Goal: Information Seeking & Learning: Get advice/opinions

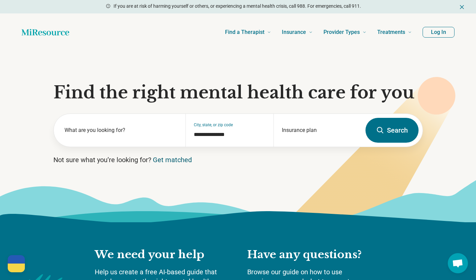
click at [175, 160] on link "Get matched" at bounding box center [172, 160] width 39 height 8
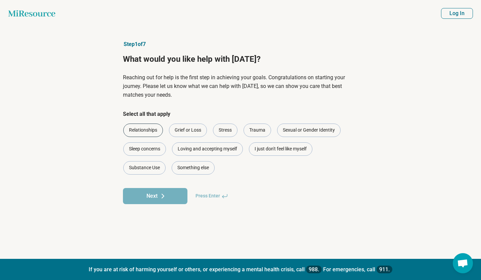
click at [155, 128] on div "Relationships" at bounding box center [143, 130] width 40 height 13
click at [220, 130] on div "Stress" at bounding box center [225, 130] width 25 height 13
click at [257, 127] on div "Trauma" at bounding box center [258, 130] width 28 height 13
click at [274, 150] on div "I just don't feel like myself" at bounding box center [281, 149] width 64 height 13
click at [160, 198] on icon at bounding box center [163, 196] width 8 height 8
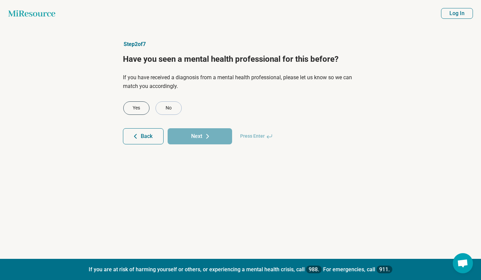
click at [141, 112] on div "Yes" at bounding box center [136, 108] width 26 height 13
click button "Next" at bounding box center [200, 136] width 65 height 16
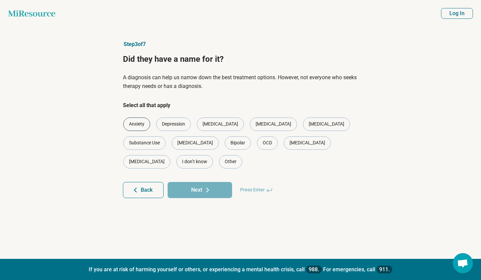
click at [139, 119] on div "Anxiety" at bounding box center [136, 124] width 27 height 13
click at [174, 124] on div "Depression" at bounding box center [173, 124] width 35 height 13
click button "Next" at bounding box center [200, 190] width 65 height 16
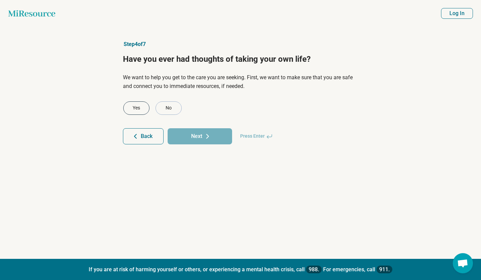
click at [142, 111] on div "Yes" at bounding box center [136, 108] width 26 height 13
click button "Next" at bounding box center [200, 136] width 65 height 16
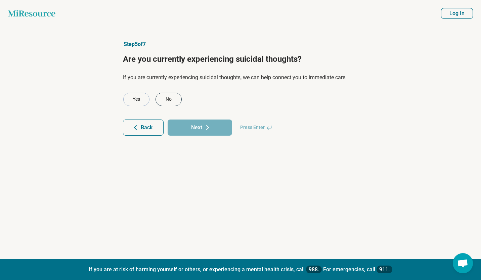
click at [164, 102] on div "No" at bounding box center [169, 99] width 26 height 13
click button "Next" at bounding box center [200, 128] width 65 height 16
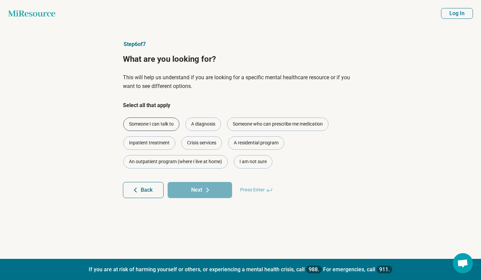
click at [165, 118] on div "Someone I can talk to" at bounding box center [151, 124] width 56 height 13
click button "Next" at bounding box center [200, 190] width 65 height 16
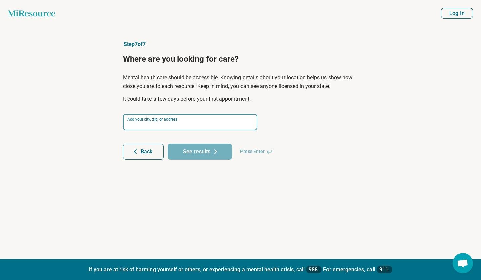
click at [165, 118] on input at bounding box center [190, 122] width 134 height 16
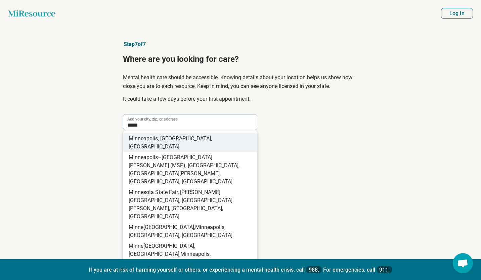
click at [169, 140] on span "apolis, MN, USA" at bounding box center [170, 142] width 83 height 14
type input "**********"
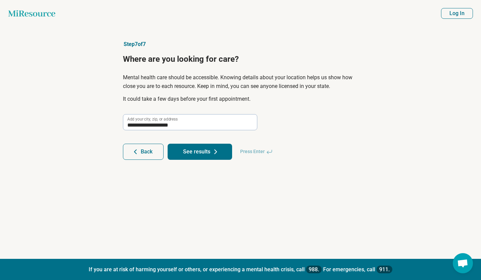
click at [195, 148] on button "See results" at bounding box center [200, 152] width 65 height 16
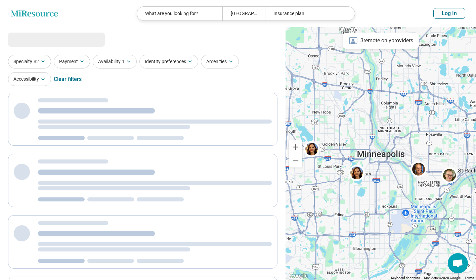
select select "***"
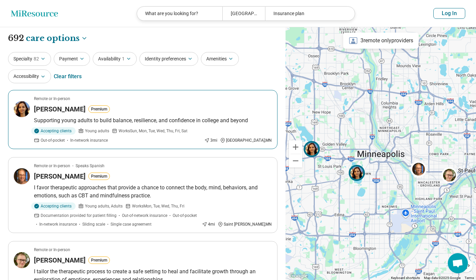
click at [189, 113] on div "Pari Semsar Premium" at bounding box center [153, 109] width 238 height 9
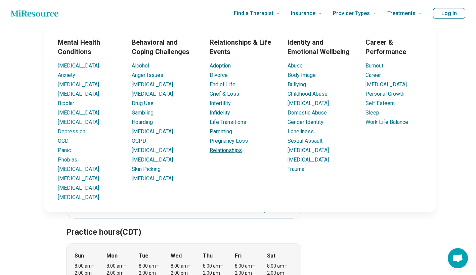
click at [225, 150] on link "Relationships" at bounding box center [226, 150] width 32 height 6
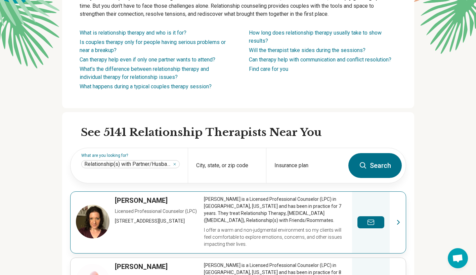
scroll to position [117, 0]
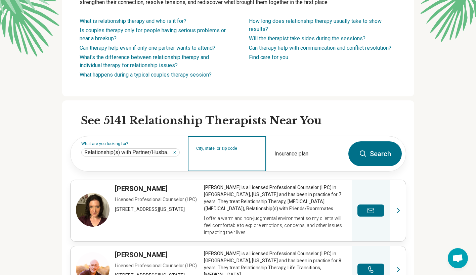
click at [226, 156] on input "City, state, or zip code" at bounding box center [227, 158] width 62 height 8
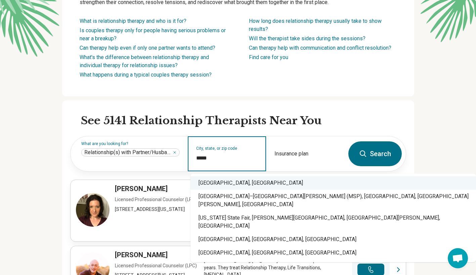
click at [217, 183] on div "Minneapolis, MN" at bounding box center [334, 183] width 286 height 13
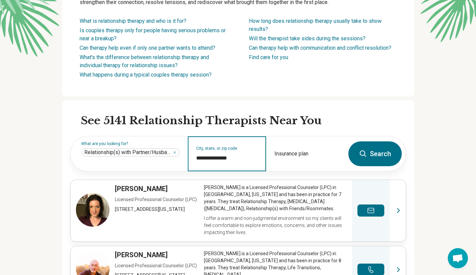
type input "**********"
click at [386, 149] on button "Search" at bounding box center [375, 154] width 53 height 25
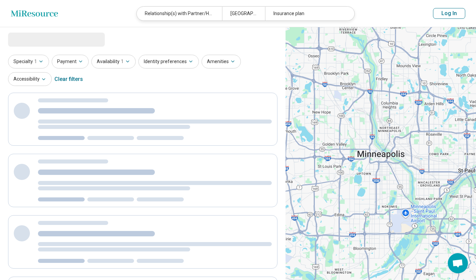
select select "***"
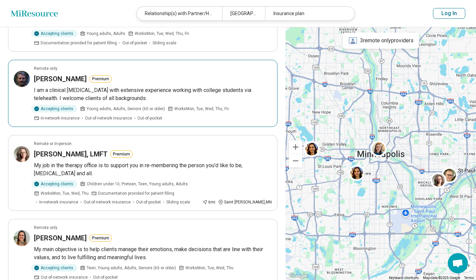
scroll to position [504, 0]
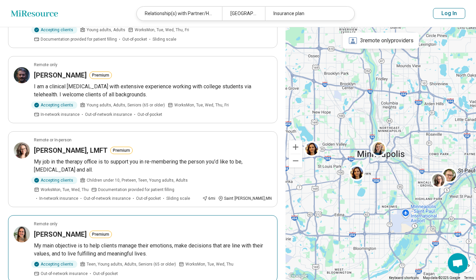
click at [207, 236] on div "Michelle Litwer Premium" at bounding box center [153, 234] width 238 height 9
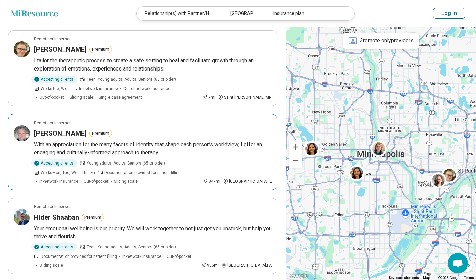
scroll to position [0, 0]
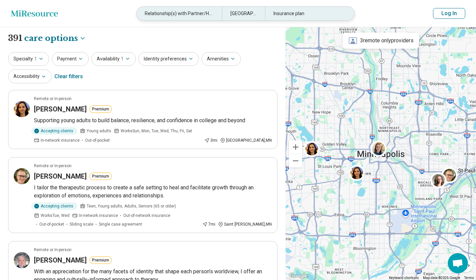
click at [252, 13] on div "Minneapolis, MN" at bounding box center [243, 14] width 43 height 14
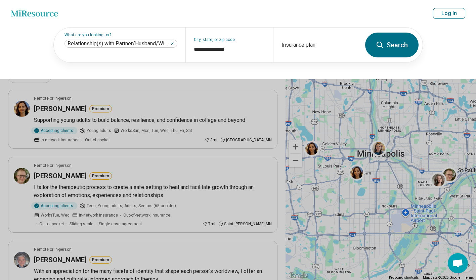
click at [280, 83] on button at bounding box center [238, 140] width 476 height 280
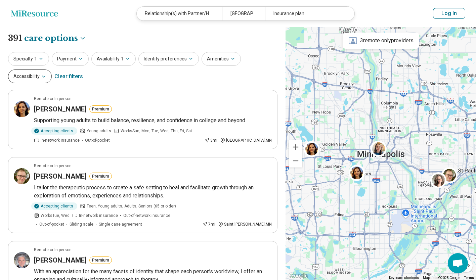
click at [36, 79] on button "Accessibility" at bounding box center [30, 77] width 44 height 14
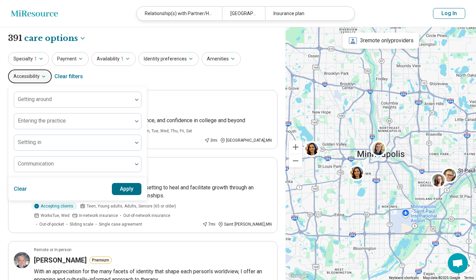
click at [100, 69] on div "Specialty 1 Payment Availability 1 Identity preferences Amenities Accessibility…" at bounding box center [143, 68] width 270 height 33
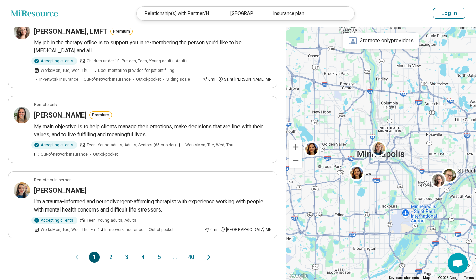
scroll to position [625, 0]
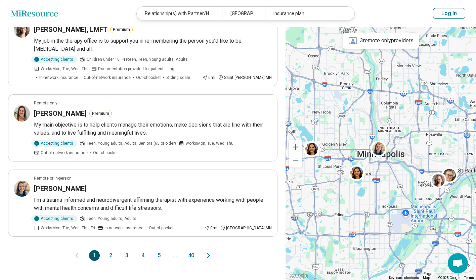
click at [110, 256] on button "2" at bounding box center [110, 255] width 11 height 11
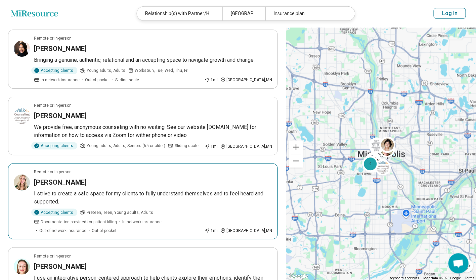
scroll to position [513, 0]
click at [139, 178] on div "Erin Lingle" at bounding box center [153, 182] width 238 height 9
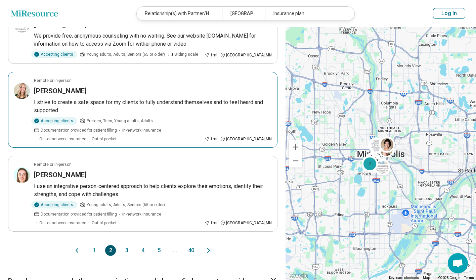
scroll to position [605, 0]
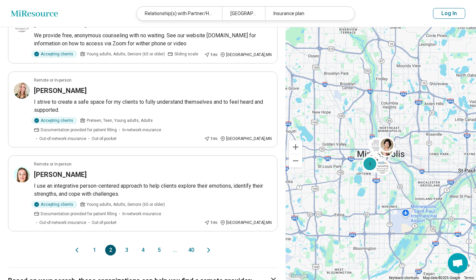
click at [126, 245] on button "3" at bounding box center [126, 250] width 11 height 11
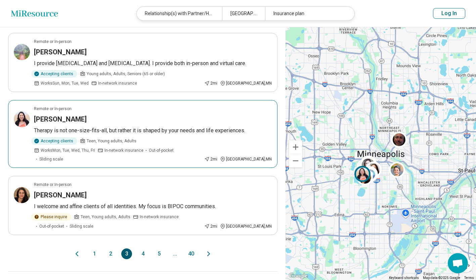
scroll to position [585, 0]
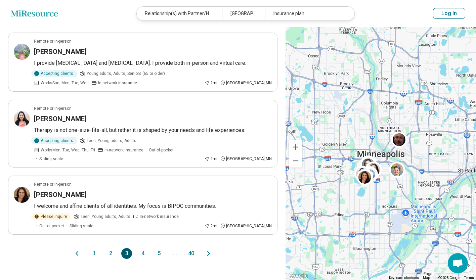
click at [143, 248] on button "4" at bounding box center [143, 253] width 11 height 11
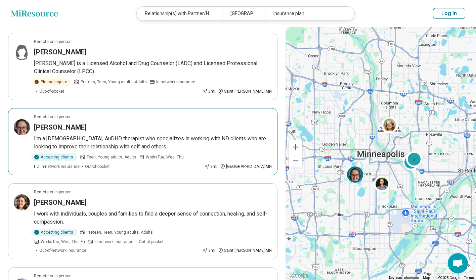
scroll to position [510, 0]
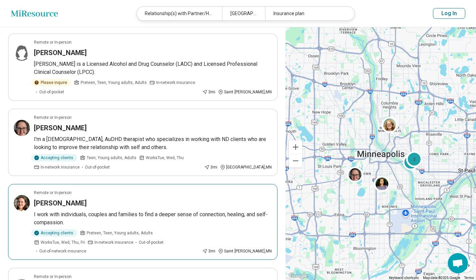
click at [115, 190] on div "Remote or In-person" at bounding box center [153, 193] width 238 height 6
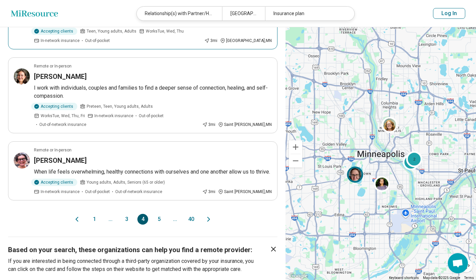
scroll to position [637, 0]
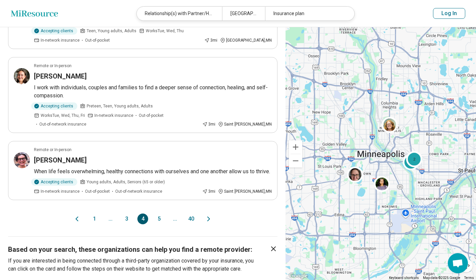
click at [157, 214] on button "5" at bounding box center [159, 219] width 11 height 11
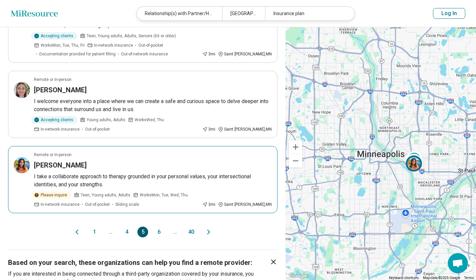
scroll to position [671, 0]
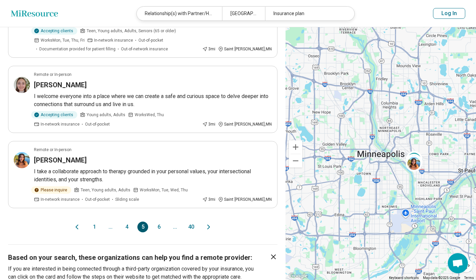
click at [160, 222] on button "6" at bounding box center [159, 227] width 11 height 11
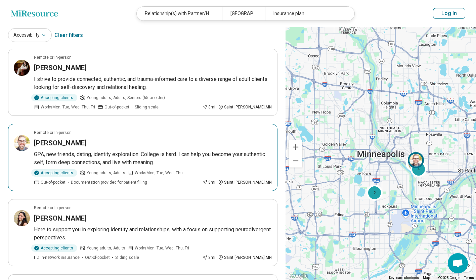
scroll to position [42, 0]
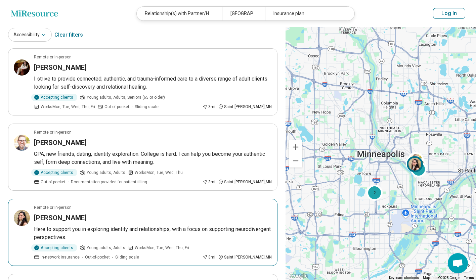
click at [124, 229] on p "Here to support you in exploring identity and relationships, with a focus on su…" at bounding box center [153, 234] width 238 height 16
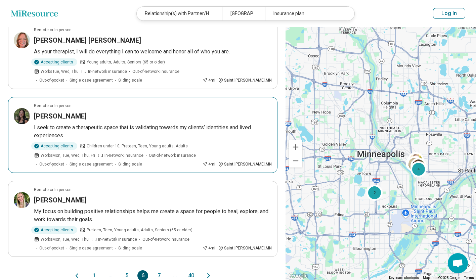
scroll to position [605, 0]
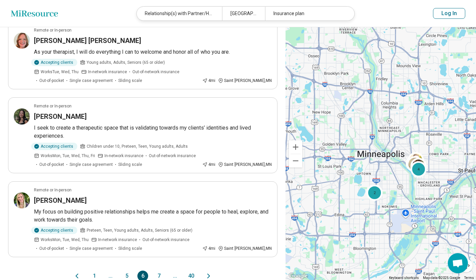
click at [159, 271] on button "7" at bounding box center [159, 276] width 11 height 11
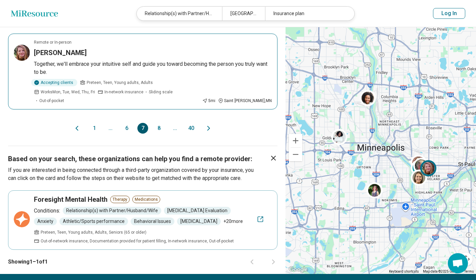
scroll to position [779, 0]
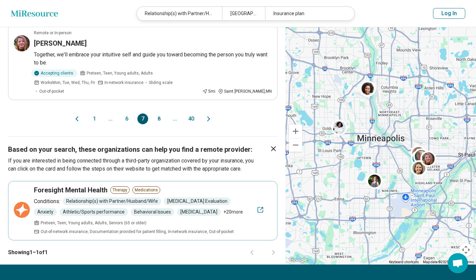
click at [160, 114] on button "8" at bounding box center [159, 119] width 11 height 11
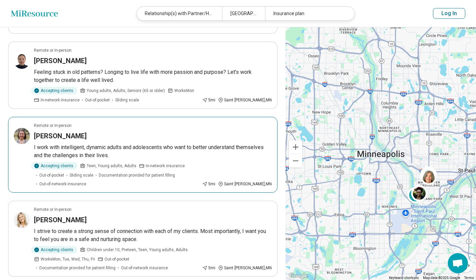
scroll to position [207, 0]
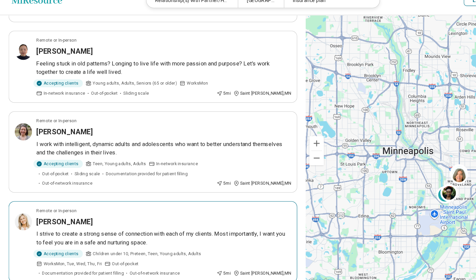
click at [120, 216] on div "Amy Perry" at bounding box center [153, 220] width 238 height 9
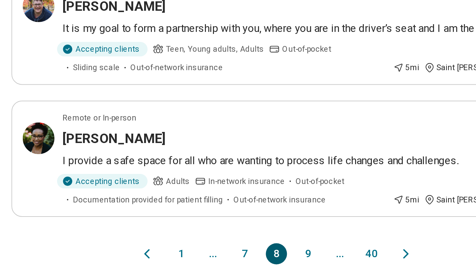
scroll to position [589, 0]
click at [158, 266] on button "9" at bounding box center [159, 267] width 11 height 11
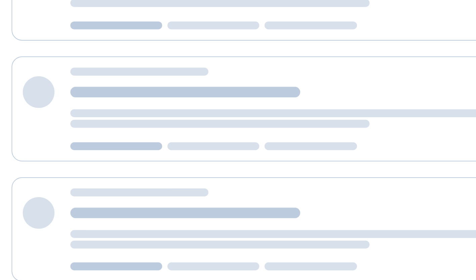
scroll to position [0, 0]
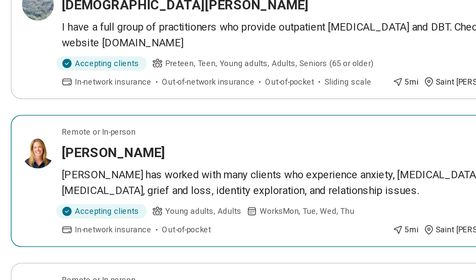
click at [99, 190] on article "Remote or In-person Colleen Clarke Colleen has worked with many clients who exp…" at bounding box center [143, 198] width 270 height 67
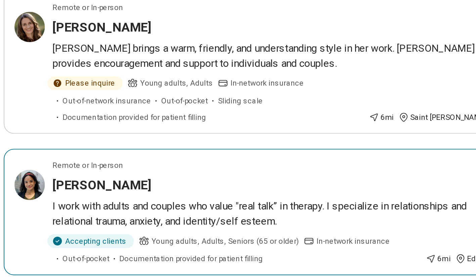
scroll to position [407, 0]
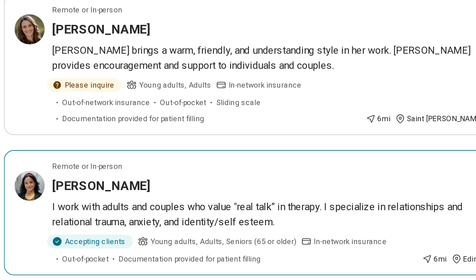
click at [77, 216] on div "Remote or In-person" at bounding box center [153, 219] width 238 height 6
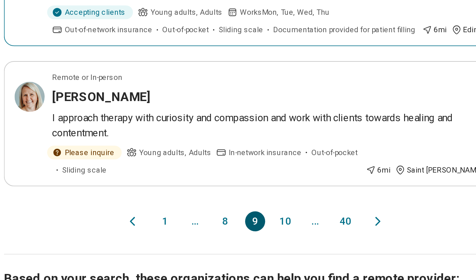
scroll to position [605, 0]
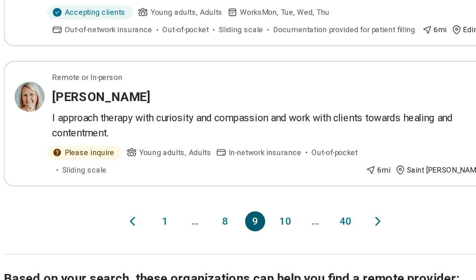
click at [159, 243] on button "10" at bounding box center [159, 248] width 11 height 11
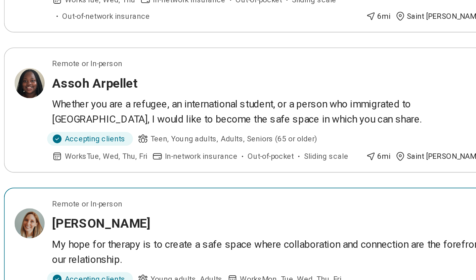
scroll to position [104, 0]
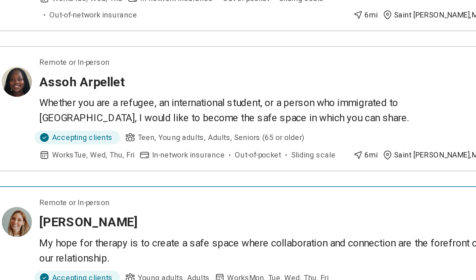
click at [120, 244] on div "Samantha Widman" at bounding box center [153, 248] width 238 height 9
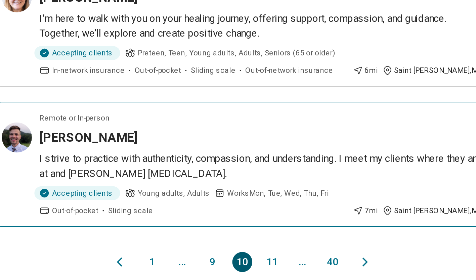
scroll to position [624, 0]
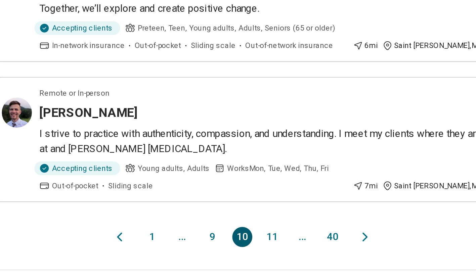
click at [158, 252] on button "11" at bounding box center [159, 257] width 11 height 11
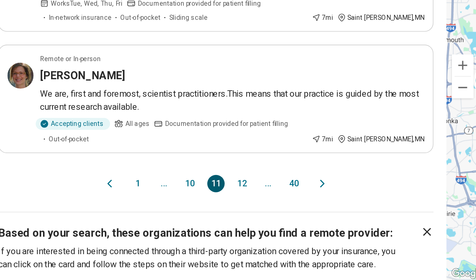
scroll to position [636, 0]
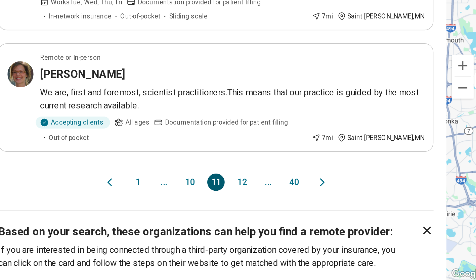
click at [160, 214] on button "12" at bounding box center [159, 219] width 11 height 11
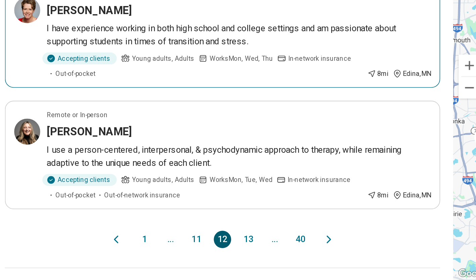
scroll to position [601, 0]
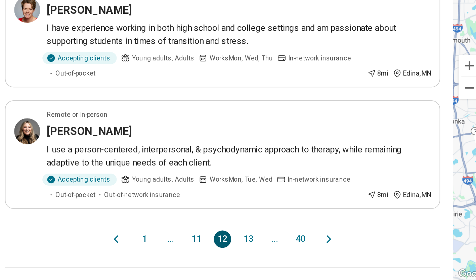
click at [160, 249] on button "13" at bounding box center [159, 254] width 11 height 11
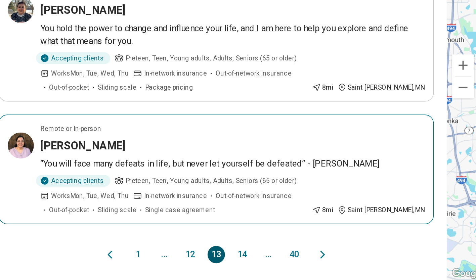
scroll to position [654, 0]
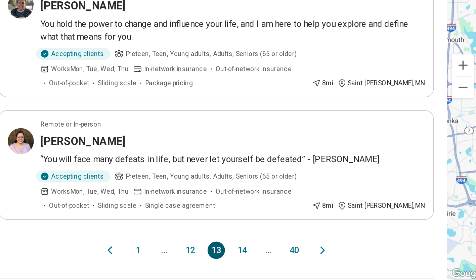
click at [158, 263] on button "14" at bounding box center [159, 262] width 11 height 11
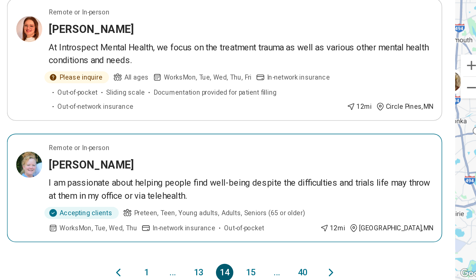
scroll to position [574, 0]
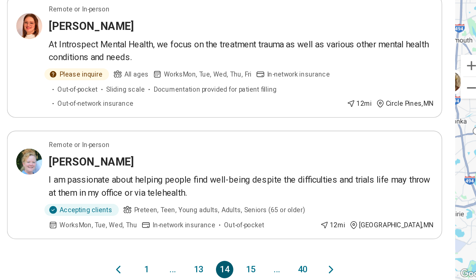
click at [160, 268] on button "15" at bounding box center [159, 273] width 11 height 11
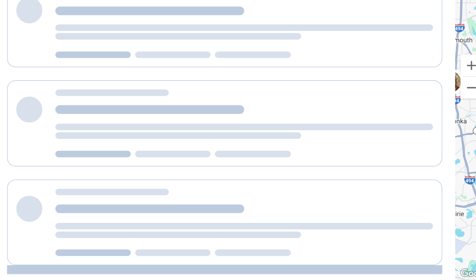
scroll to position [0, 0]
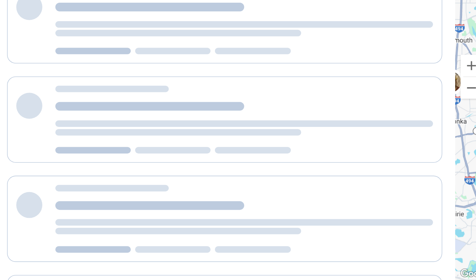
click at [160, 258] on div at bounding box center [143, 242] width 270 height 53
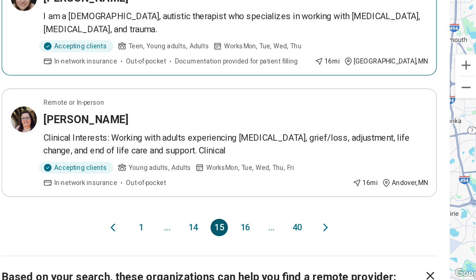
scroll to position [608, 0]
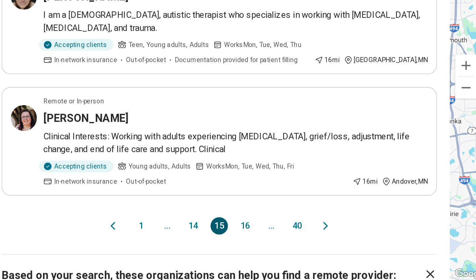
click at [162, 241] on button "16" at bounding box center [159, 246] width 11 height 11
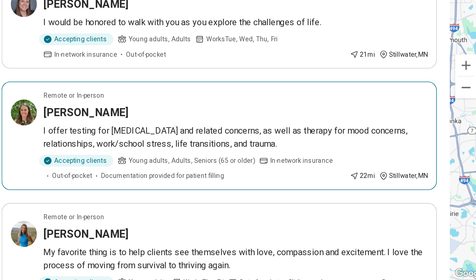
click at [12, 184] on article "Remote or In-person Kelli Howard I offer testing for ADHD and related concerns,…" at bounding box center [143, 190] width 270 height 67
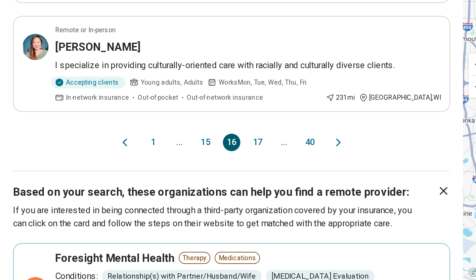
scroll to position [646, 0]
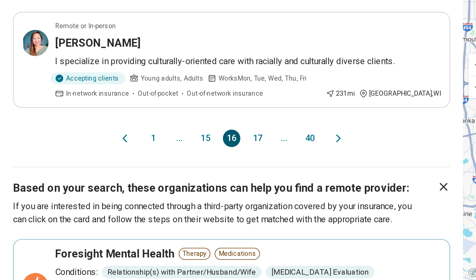
click at [94, 187] on button "1" at bounding box center [94, 192] width 11 height 11
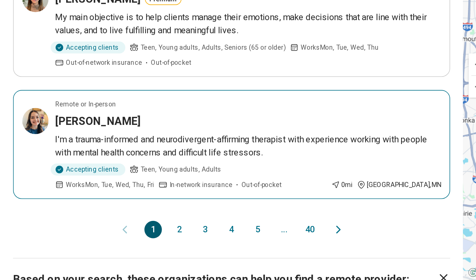
scroll to position [632, 0]
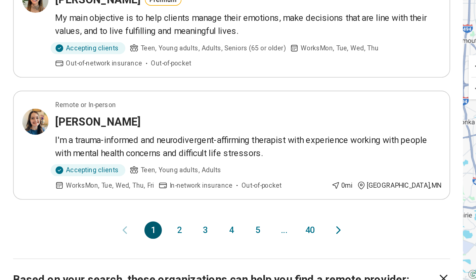
click at [110, 245] on button "2" at bounding box center [110, 248] width 11 height 11
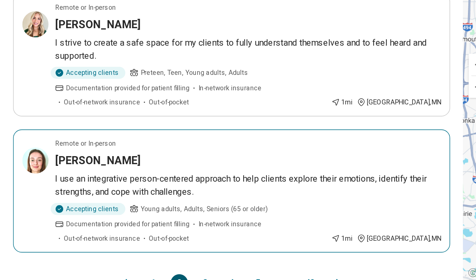
scroll to position [575, 0]
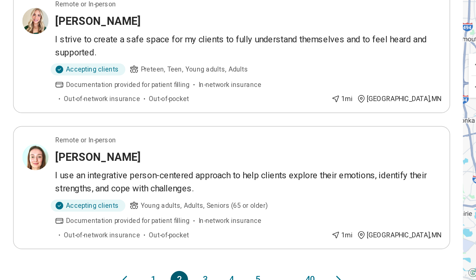
click at [128, 275] on button "3" at bounding box center [126, 280] width 11 height 11
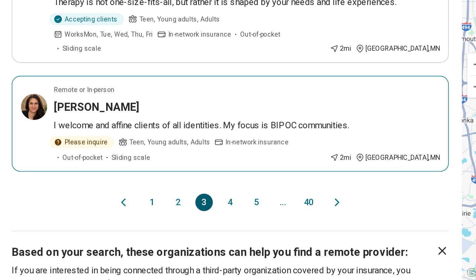
scroll to position [607, 0]
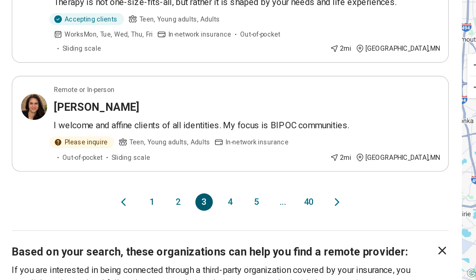
click at [147, 227] on button "4" at bounding box center [143, 232] width 11 height 11
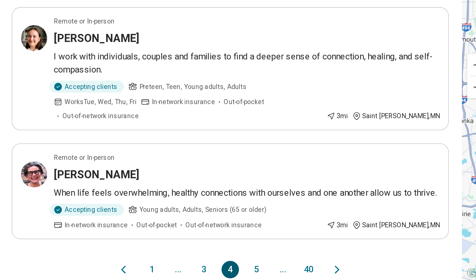
scroll to position [0, 0]
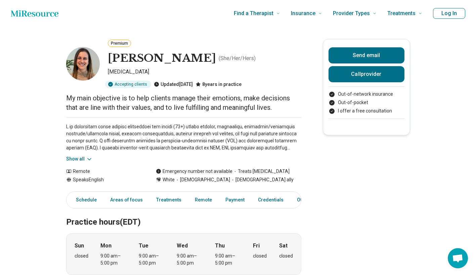
click at [85, 159] on button "Show all" at bounding box center [79, 159] width 27 height 7
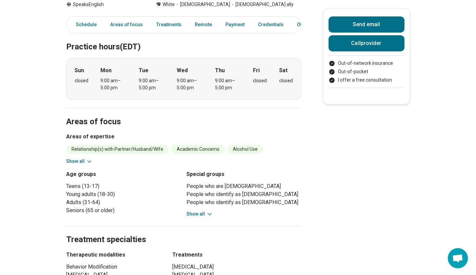
scroll to position [246, 0]
click at [79, 158] on button "Show all" at bounding box center [79, 161] width 27 height 7
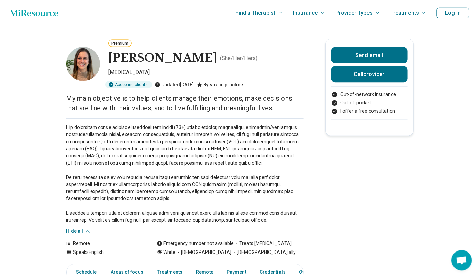
scroll to position [0, 0]
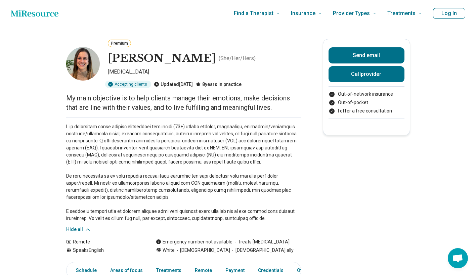
drag, startPoint x: 111, startPoint y: 56, endPoint x: 202, endPoint y: 63, distance: 90.7
click at [202, 63] on div "Michelle Litwer ( She/Her/Hers )" at bounding box center [205, 58] width 194 height 16
copy h1 "[PERSON_NAME]"
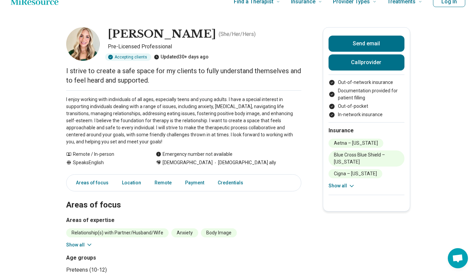
scroll to position [11, 0]
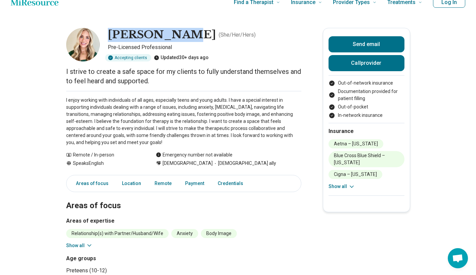
drag, startPoint x: 111, startPoint y: 33, endPoint x: 173, endPoint y: 41, distance: 62.7
click at [173, 41] on h1 "Erin Lingle" at bounding box center [162, 35] width 108 height 14
copy h1 "Erin Lingle"
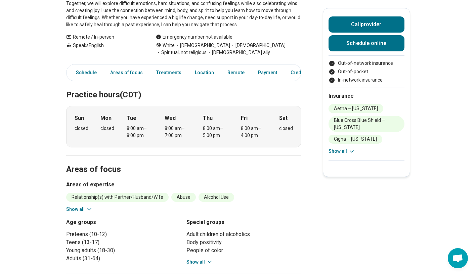
scroll to position [145, 0]
click at [210, 258] on icon at bounding box center [209, 261] width 7 height 7
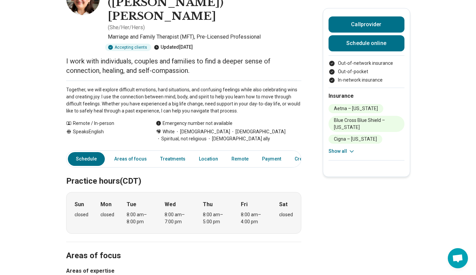
scroll to position [35, 0]
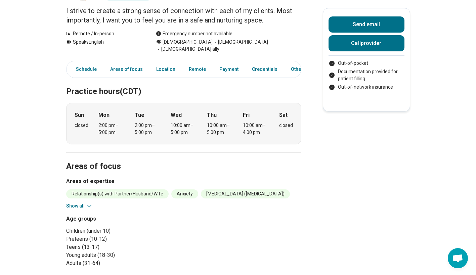
scroll to position [73, 4]
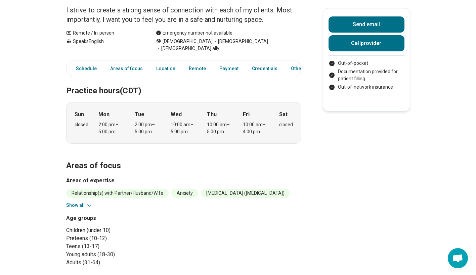
click at [78, 208] on button "Show all" at bounding box center [79, 205] width 27 height 7
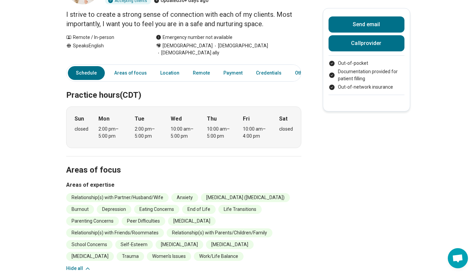
scroll to position [0, 4]
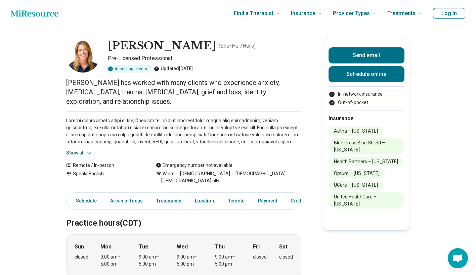
click at [73, 150] on button "Show all" at bounding box center [79, 153] width 27 height 7
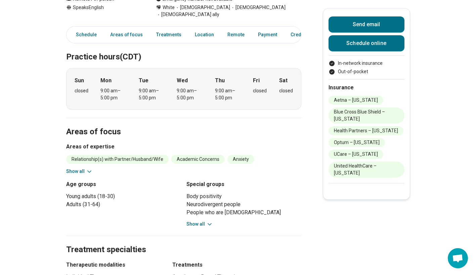
scroll to position [230, 0]
click at [199, 221] on button "Show all" at bounding box center [200, 224] width 27 height 7
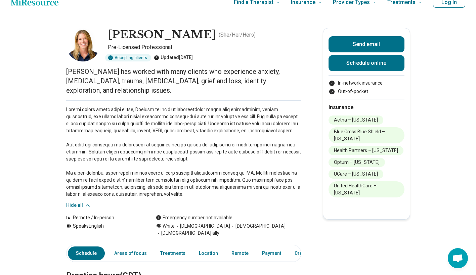
scroll to position [0, 5]
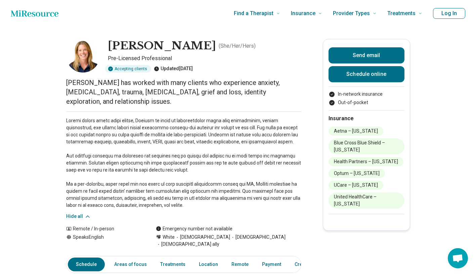
drag, startPoint x: 105, startPoint y: 47, endPoint x: 187, endPoint y: 51, distance: 82.8
click at [187, 51] on div "[PERSON_NAME] ( She/Her/Hers ) Pre-Licensed Professional Accepting clients Upda…" at bounding box center [183, 56] width 235 height 34
copy h1 "[PERSON_NAME]"
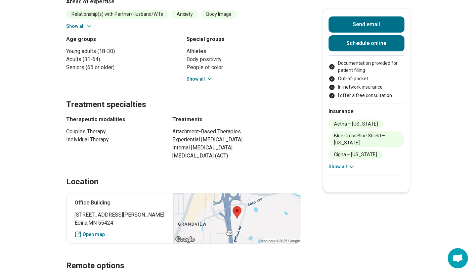
scroll to position [225, 0]
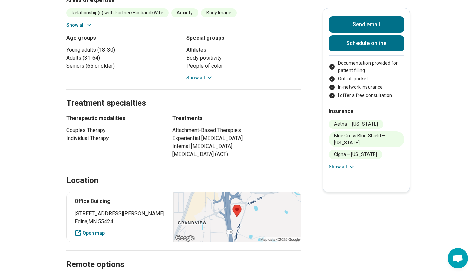
click at [353, 166] on icon at bounding box center [352, 167] width 7 height 7
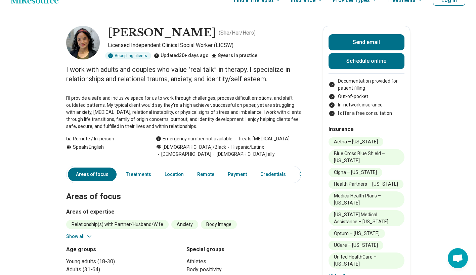
scroll to position [12, 0]
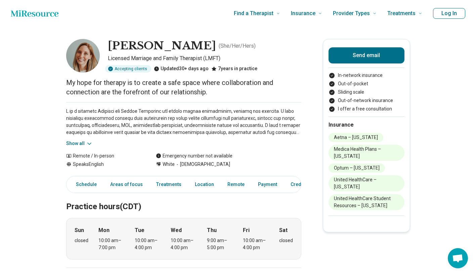
click at [74, 142] on button "Show all" at bounding box center [79, 143] width 27 height 7
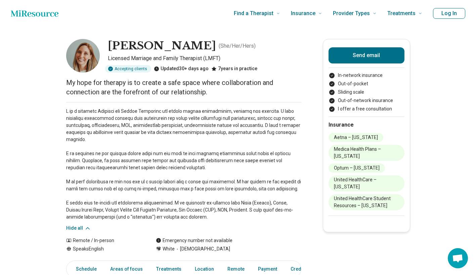
drag, startPoint x: 112, startPoint y: 46, endPoint x: 217, endPoint y: 48, distance: 105.3
click at [216, 48] on h1 "[PERSON_NAME]" at bounding box center [162, 46] width 108 height 14
copy h1 "[PERSON_NAME]"
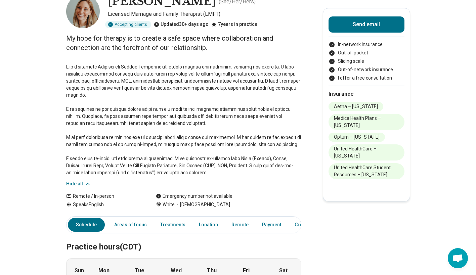
scroll to position [40, 0]
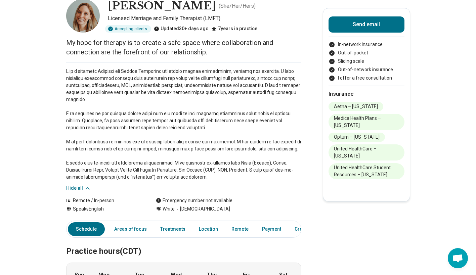
click at [206, 75] on p at bounding box center [183, 124] width 235 height 113
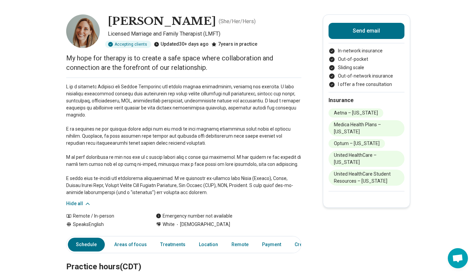
scroll to position [24, 0]
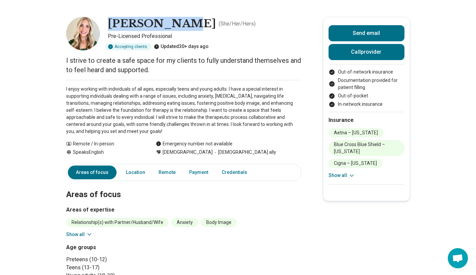
scroll to position [11, 0]
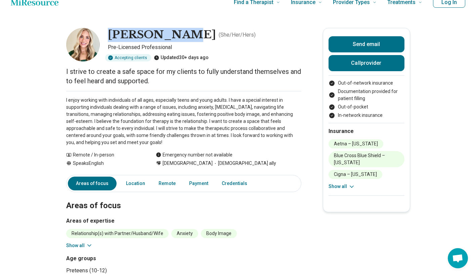
click at [341, 189] on button "Show all" at bounding box center [342, 186] width 27 height 7
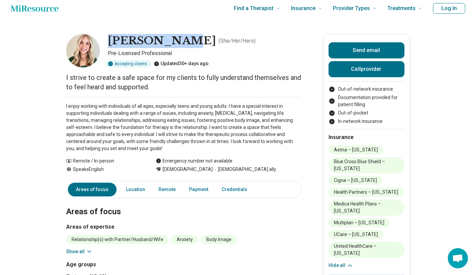
scroll to position [5, 5]
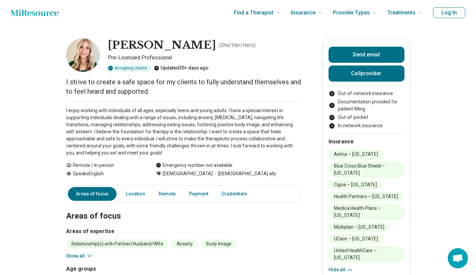
scroll to position [0, 5]
